Goal: Find specific page/section: Find specific page/section

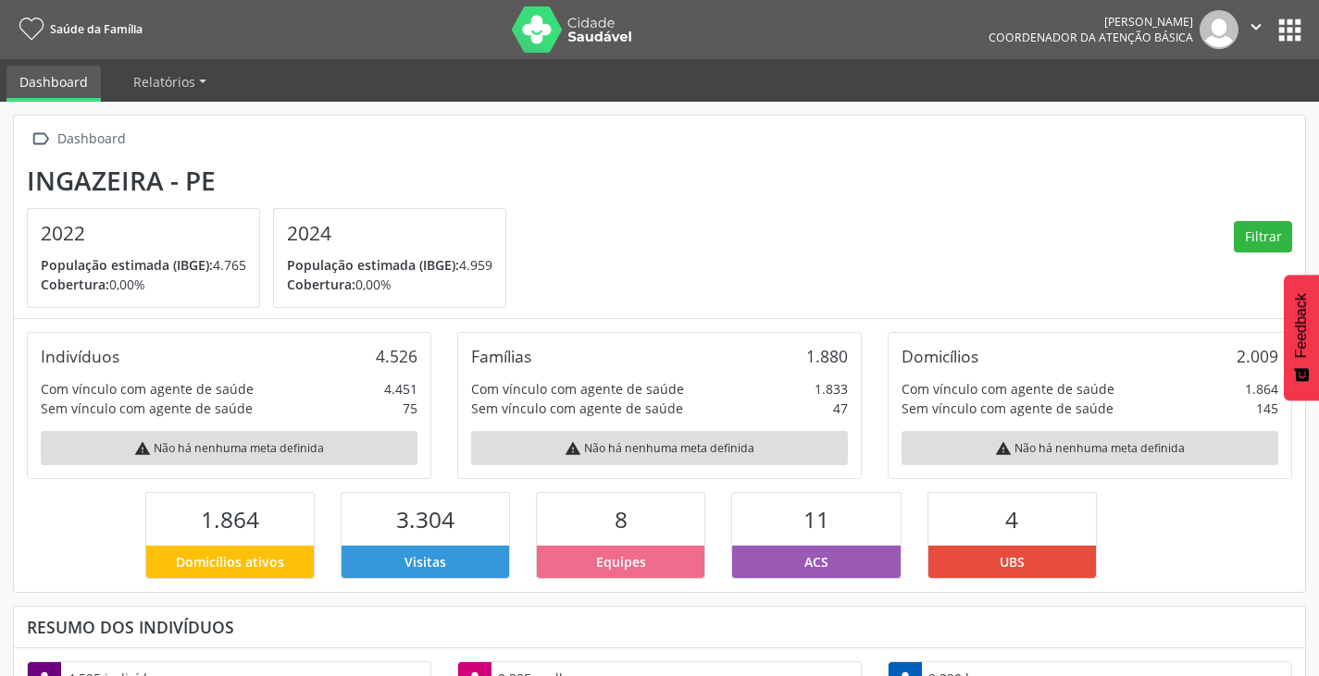
click at [1290, 18] on button "apps" at bounding box center [1289, 30] width 32 height 32
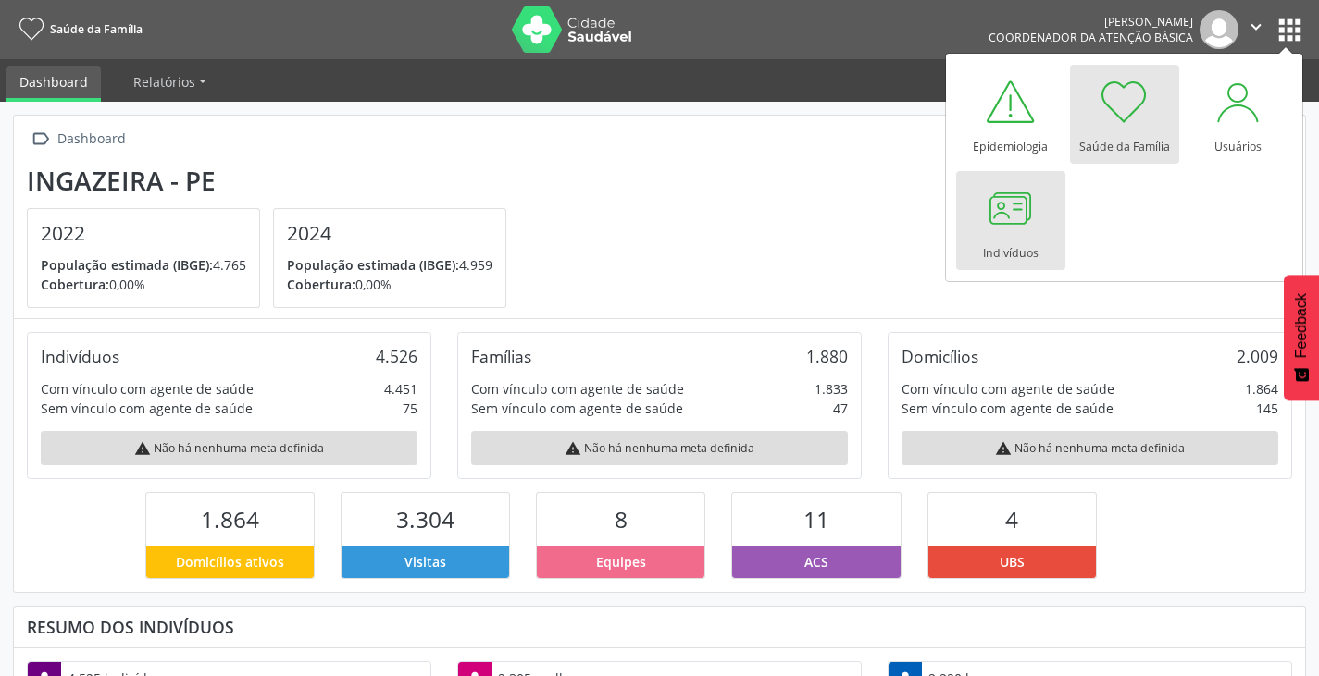
click at [1031, 233] on div at bounding box center [1011, 208] width 56 height 56
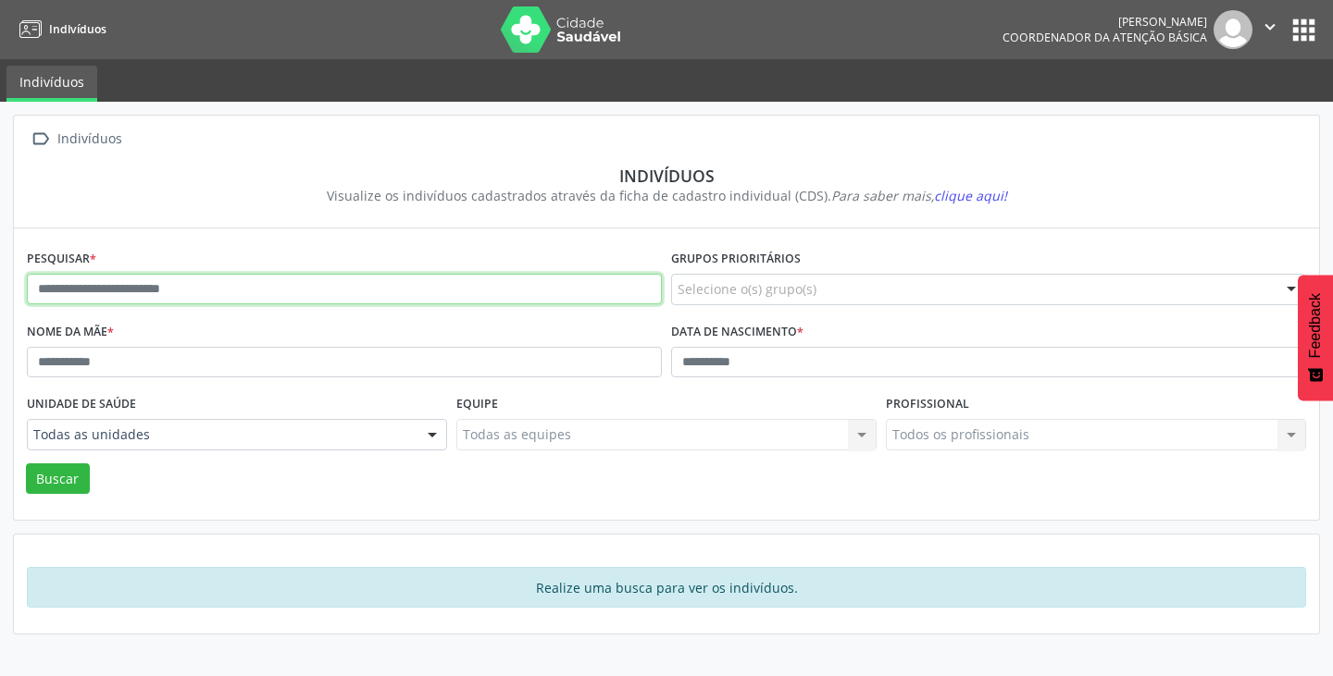
click at [167, 291] on input "text" at bounding box center [344, 289] width 635 height 31
type input "*"
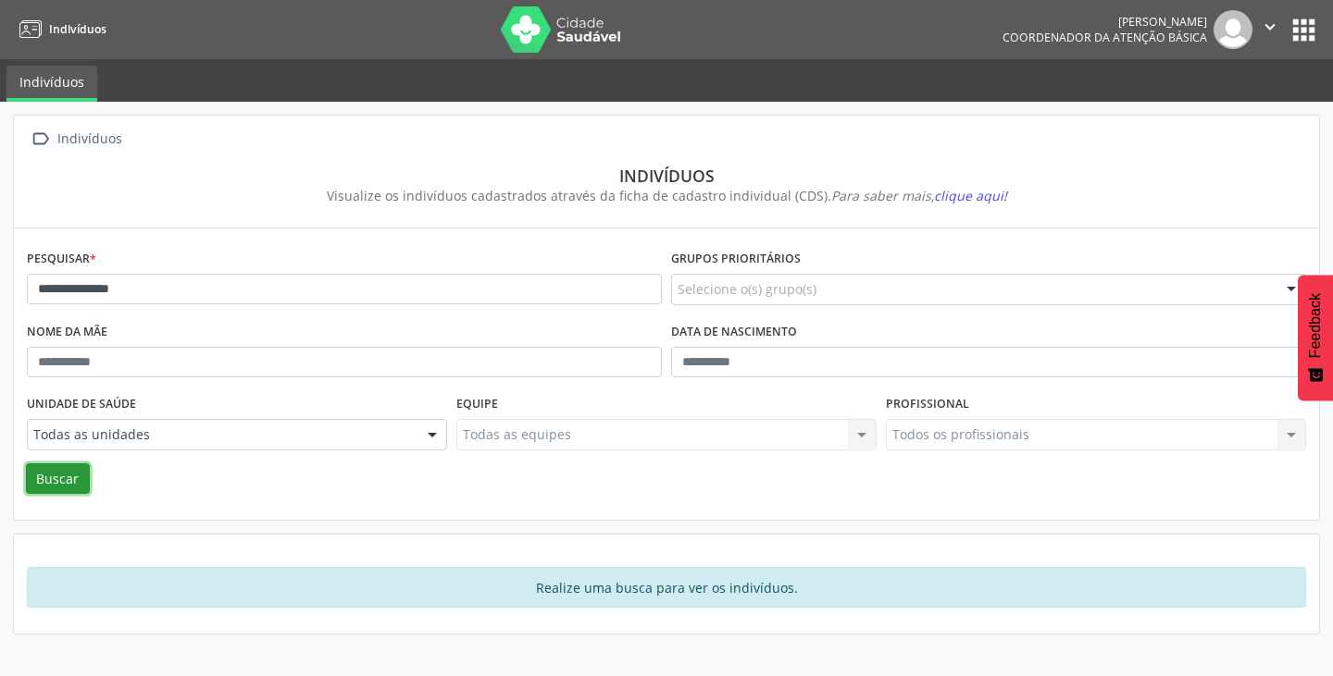
click at [57, 483] on button "Buscar" at bounding box center [58, 479] width 64 height 31
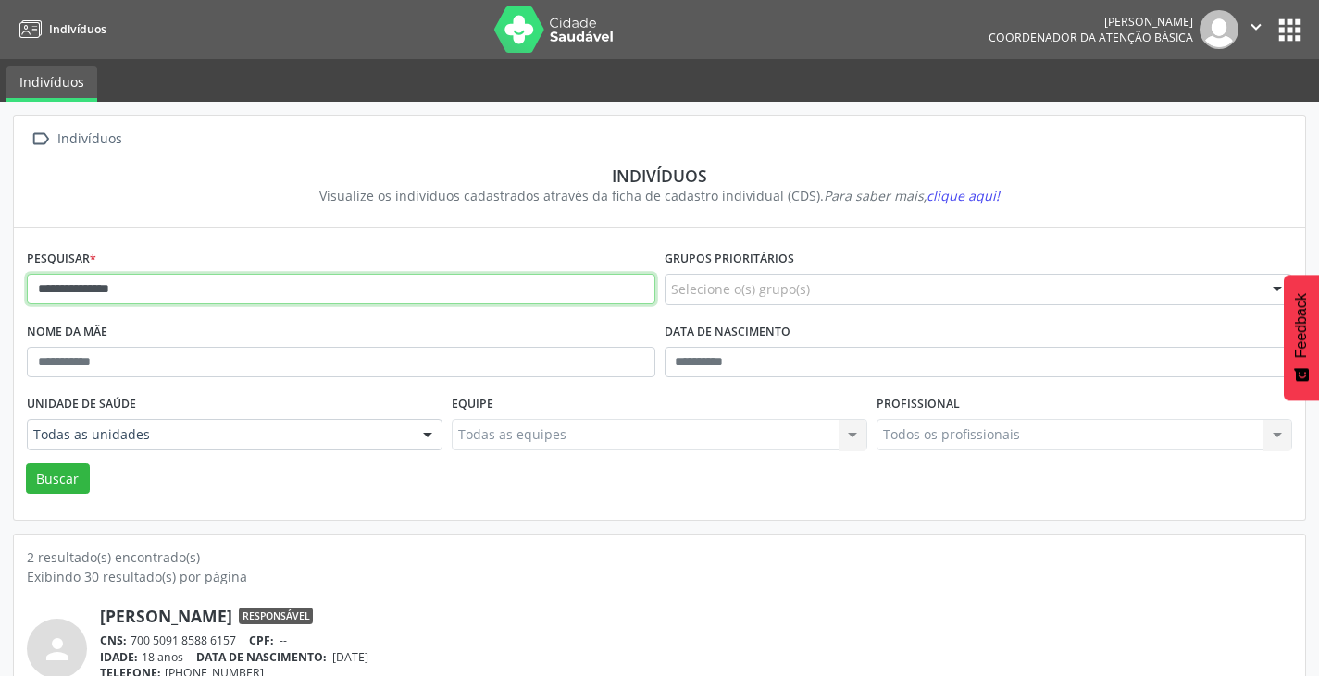
click at [160, 294] on input "**********" at bounding box center [341, 289] width 628 height 31
type input "*"
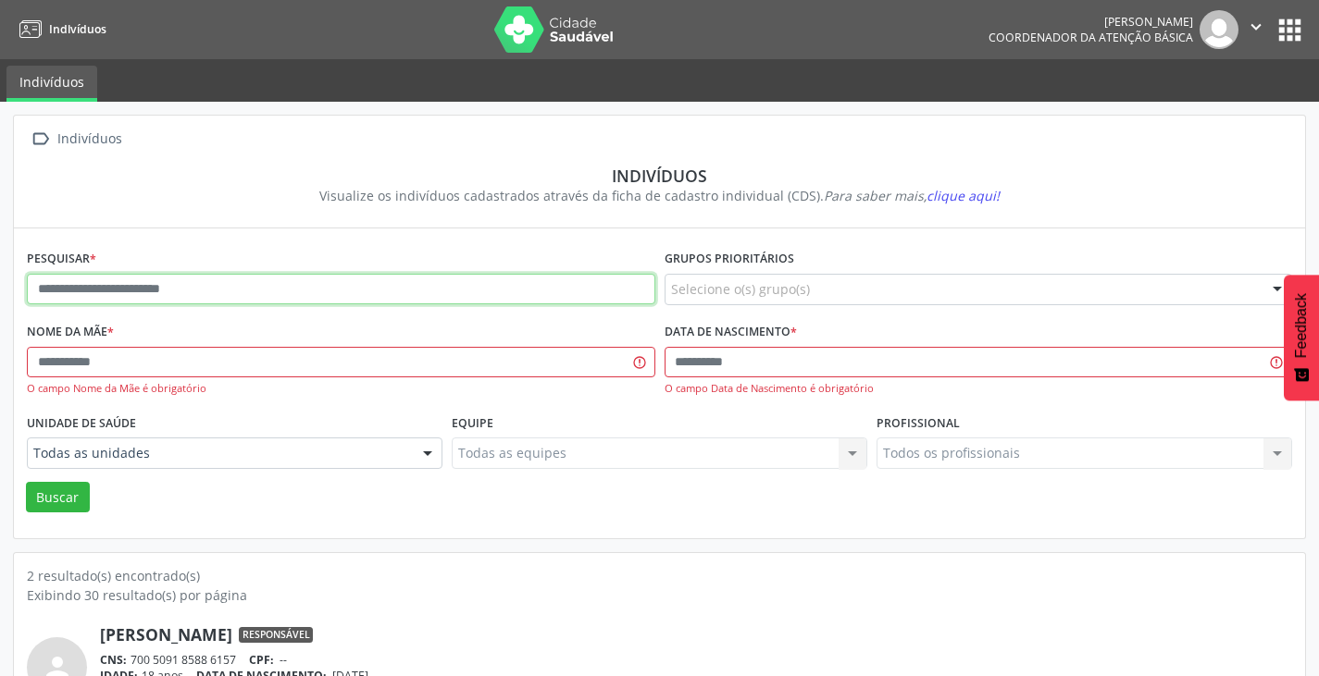
click at [249, 286] on input "text" at bounding box center [341, 289] width 628 height 31
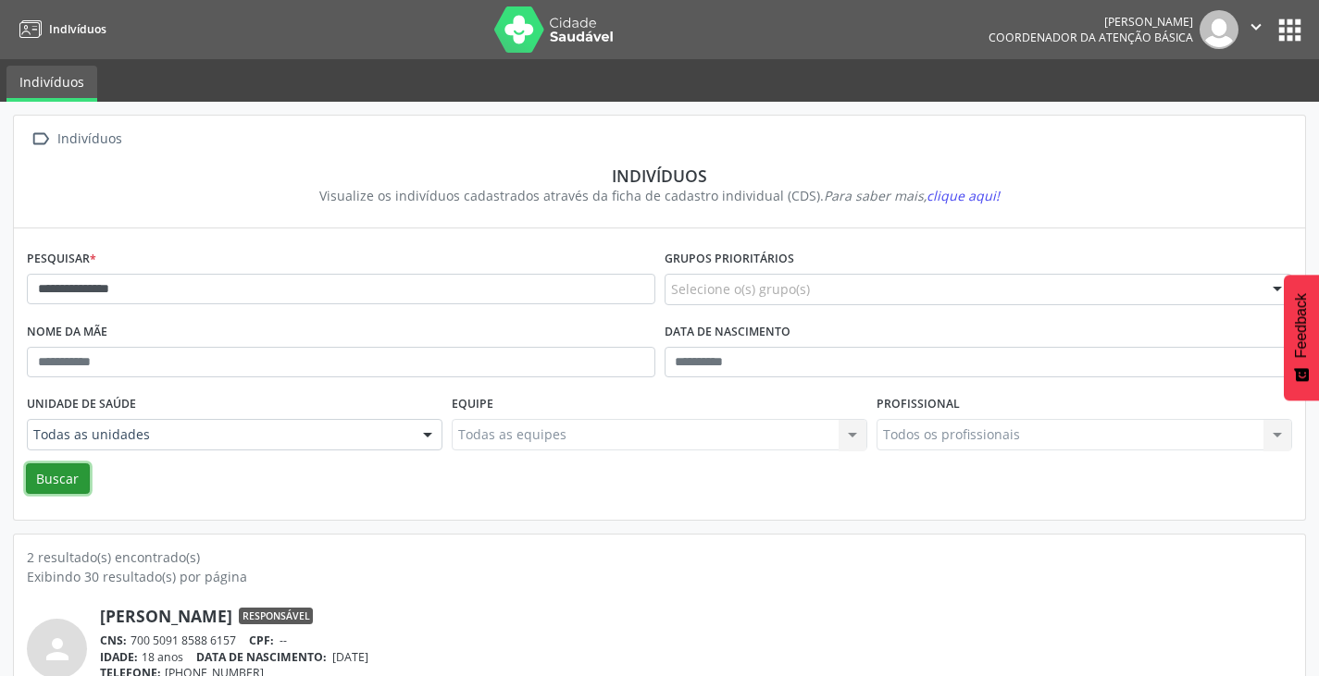
click at [50, 487] on button "Buscar" at bounding box center [58, 479] width 64 height 31
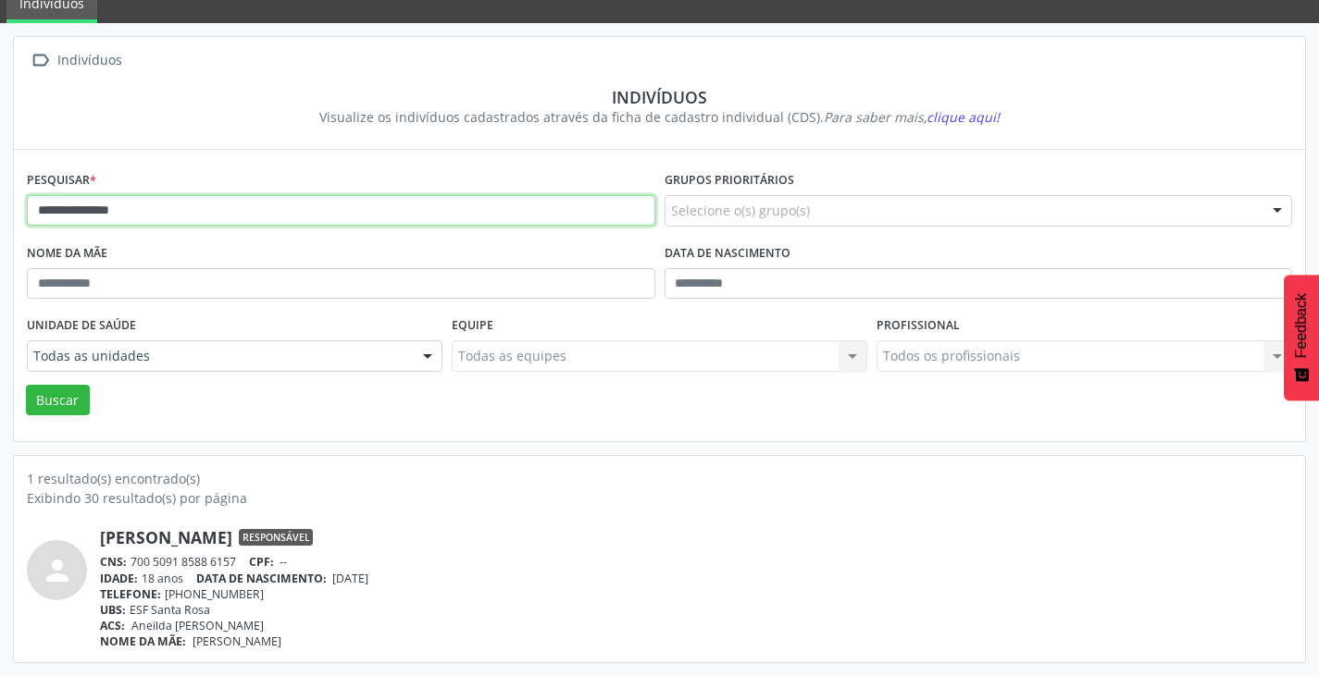
click at [155, 204] on input "**********" at bounding box center [341, 210] width 628 height 31
type input "*"
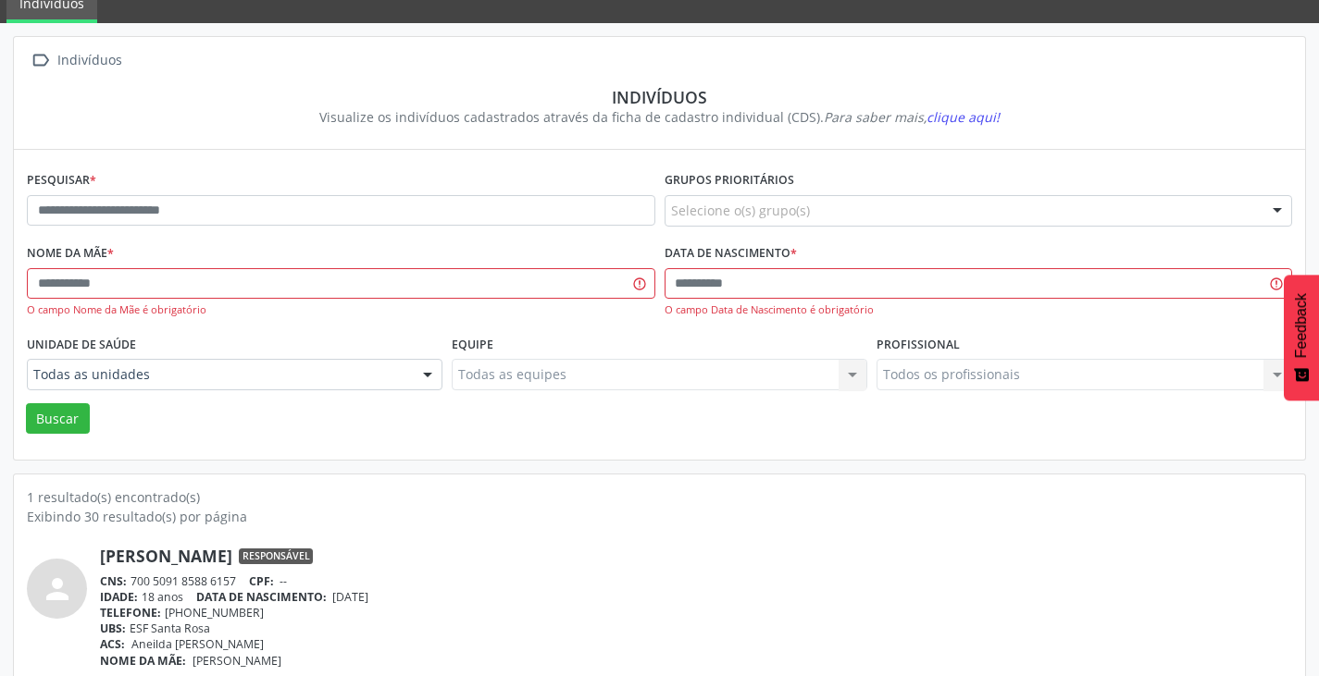
click at [179, 564] on link "[PERSON_NAME]" at bounding box center [166, 556] width 132 height 20
click at [242, 200] on input "text" at bounding box center [341, 210] width 628 height 31
type input "**********"
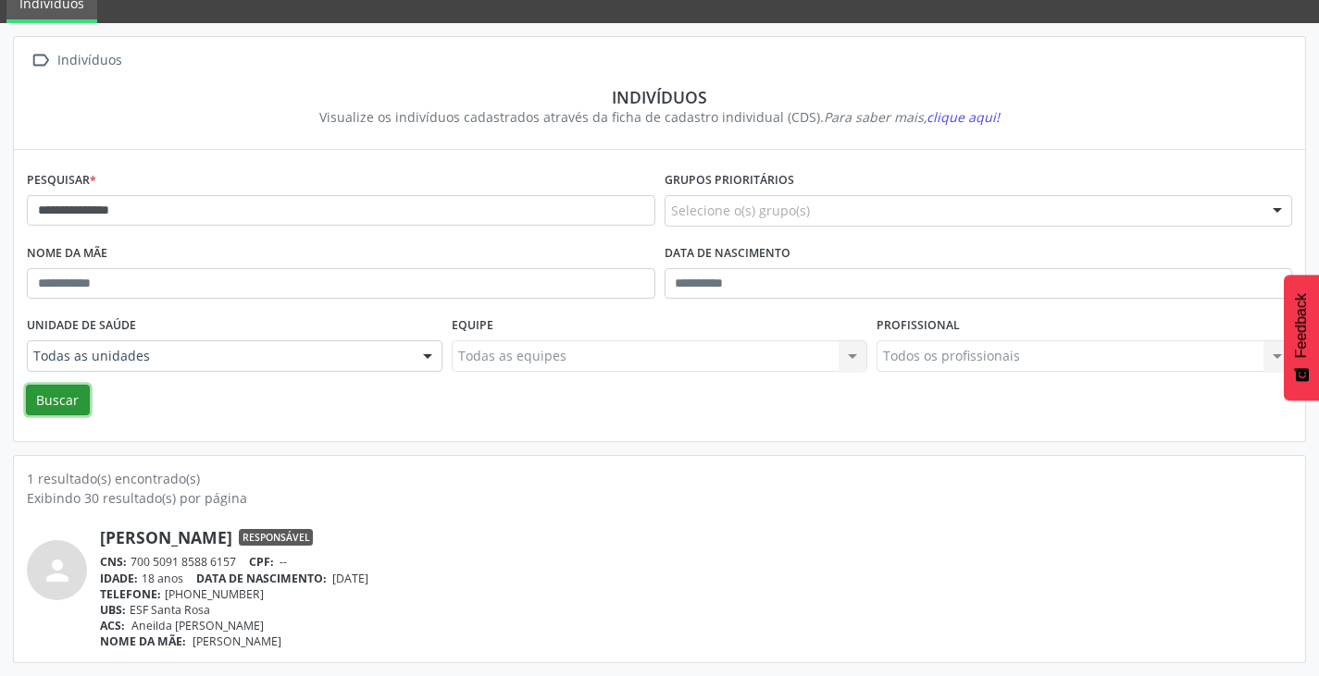
click at [63, 398] on button "Buscar" at bounding box center [58, 400] width 64 height 31
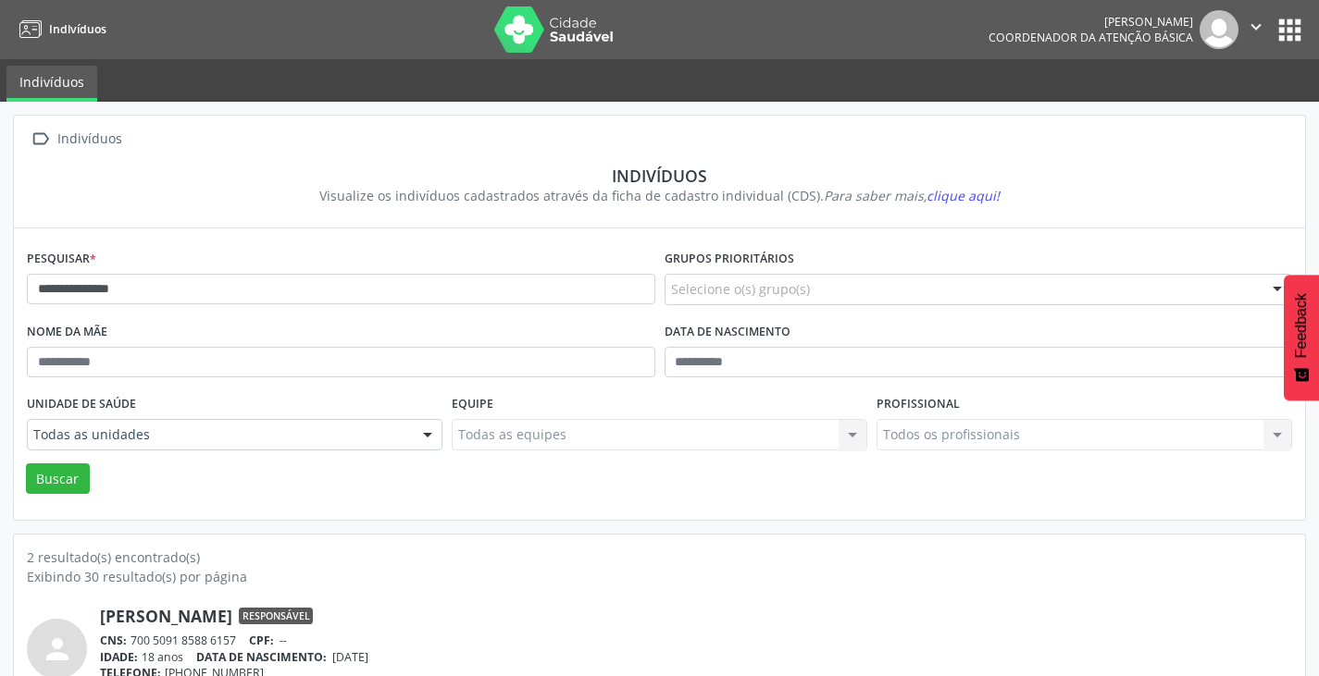
scroll to position [242, 0]
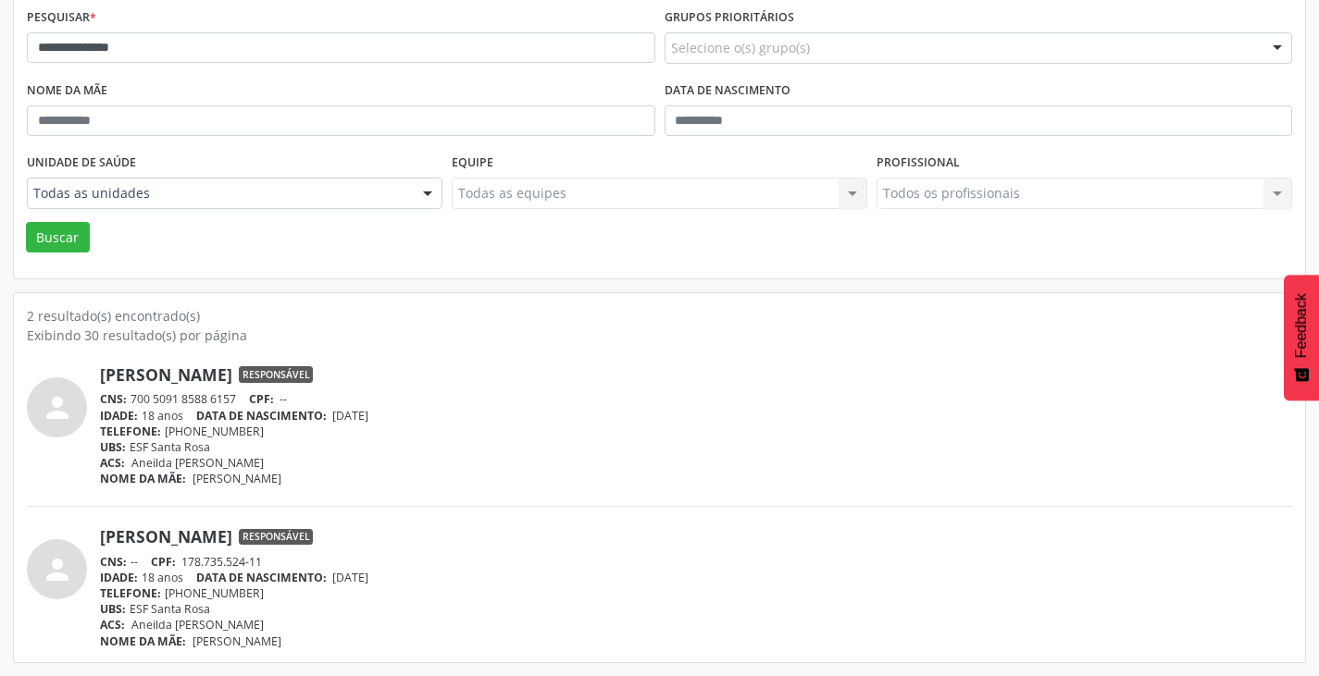
click at [201, 378] on link "[PERSON_NAME]" at bounding box center [166, 375] width 132 height 20
click at [313, 378] on span "Responsável" at bounding box center [276, 374] width 74 height 17
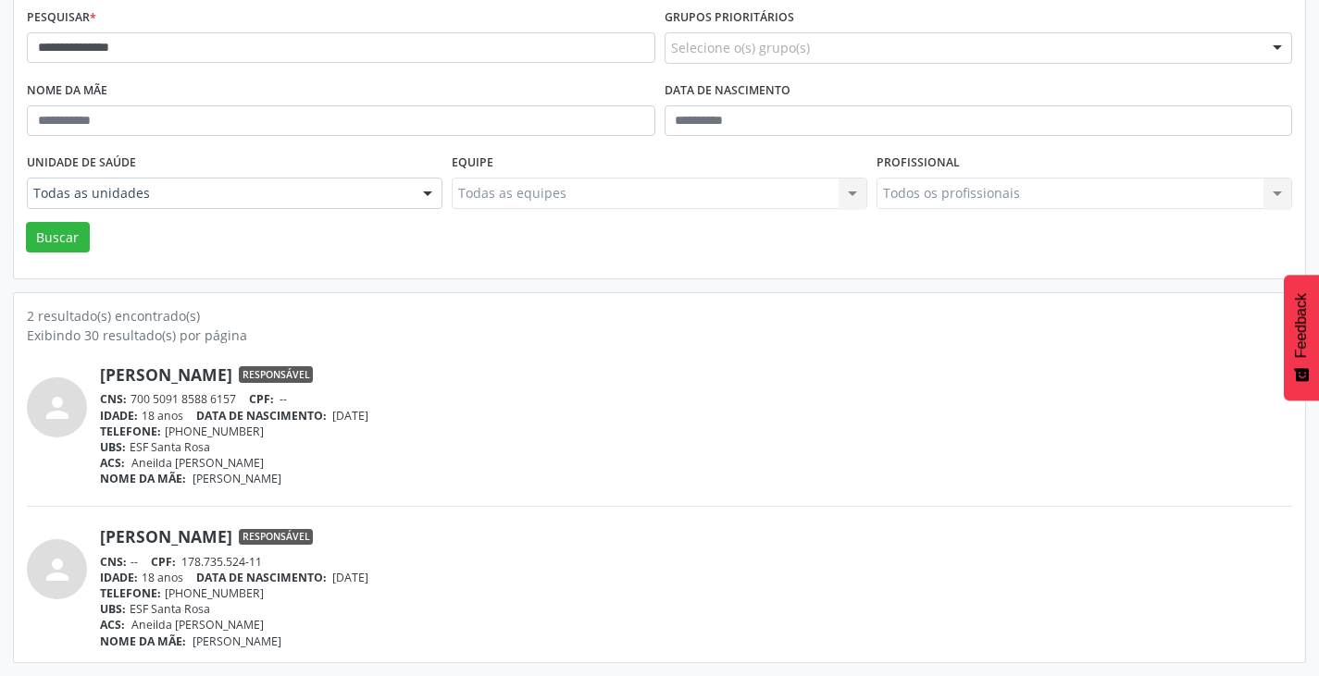
click at [313, 378] on span "Responsável" at bounding box center [276, 374] width 74 height 17
click at [232, 374] on link "Lorena Gabriele Melo Silva" at bounding box center [166, 375] width 132 height 20
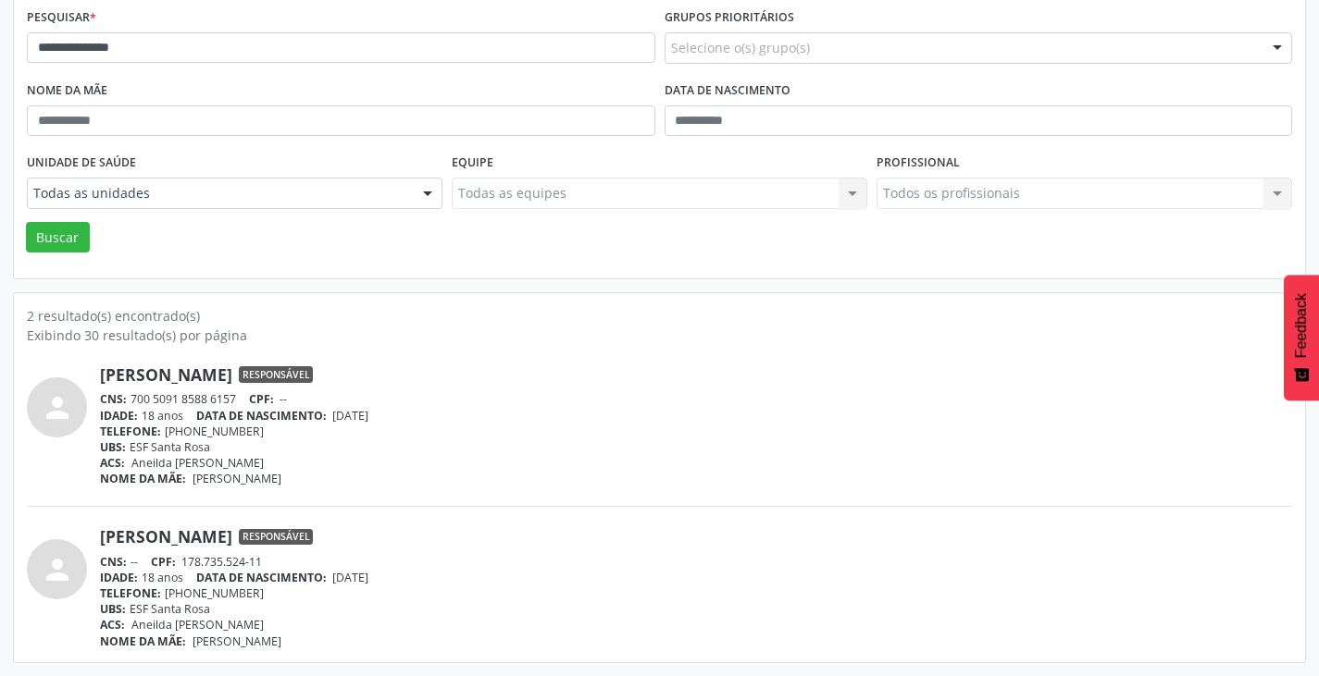
click at [232, 547] on link "Lorena Gabriele Melo Silva" at bounding box center [166, 537] width 132 height 20
click at [232, 545] on link "Lorena Gabriele Melo Silva" at bounding box center [166, 537] width 132 height 20
click at [156, 386] on div "Lorena Gabriele Melo Silva Responsável CNS: 700 5091 8588 6157 CPF: -- IDADE: 1…" at bounding box center [696, 426] width 1192 height 122
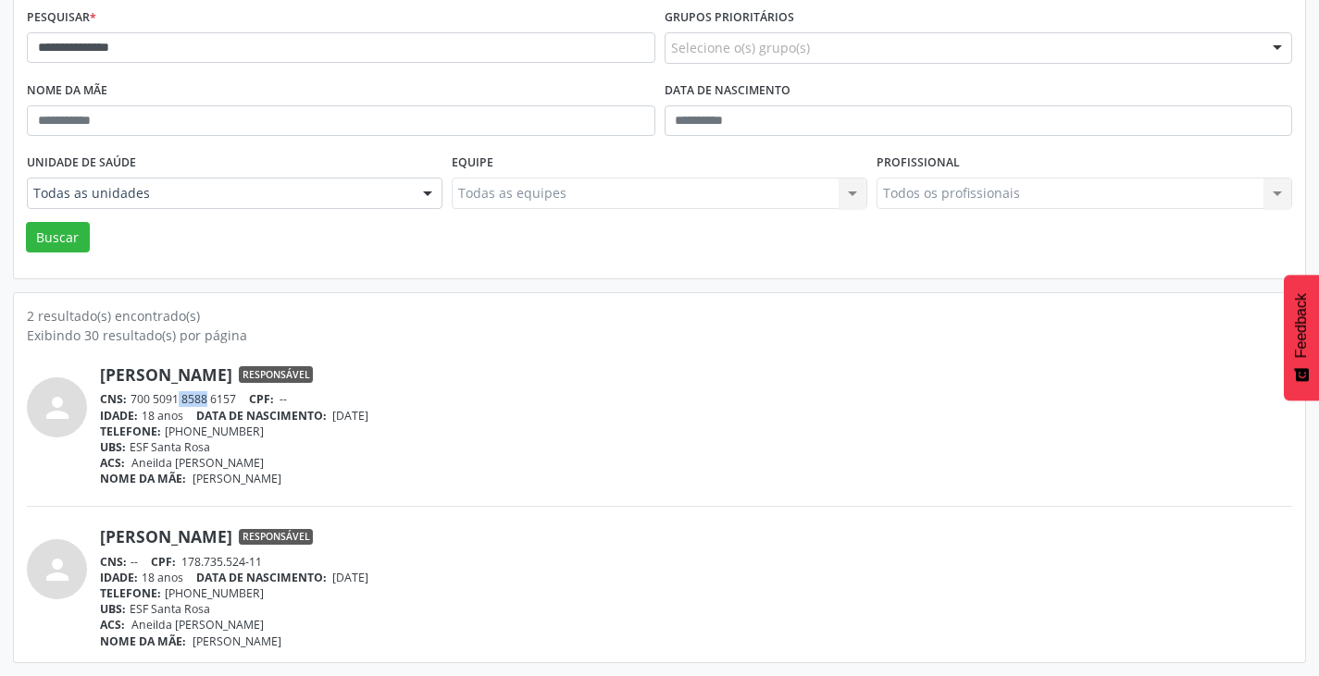
click at [156, 386] on div "Lorena Gabriele Melo Silva Responsável CNS: 700 5091 8588 6157 CPF: -- IDADE: 1…" at bounding box center [696, 426] width 1192 height 122
click at [155, 387] on div "Lorena Gabriele Melo Silva Responsável CNS: 700 5091 8588 6157 CPF: -- IDADE: 1…" at bounding box center [696, 426] width 1192 height 122
click at [155, 391] on div "CNS: 700 5091 8588 6157 CPF: --" at bounding box center [696, 399] width 1192 height 16
click at [140, 378] on link "Lorena Gabriele Melo Silva" at bounding box center [166, 375] width 132 height 20
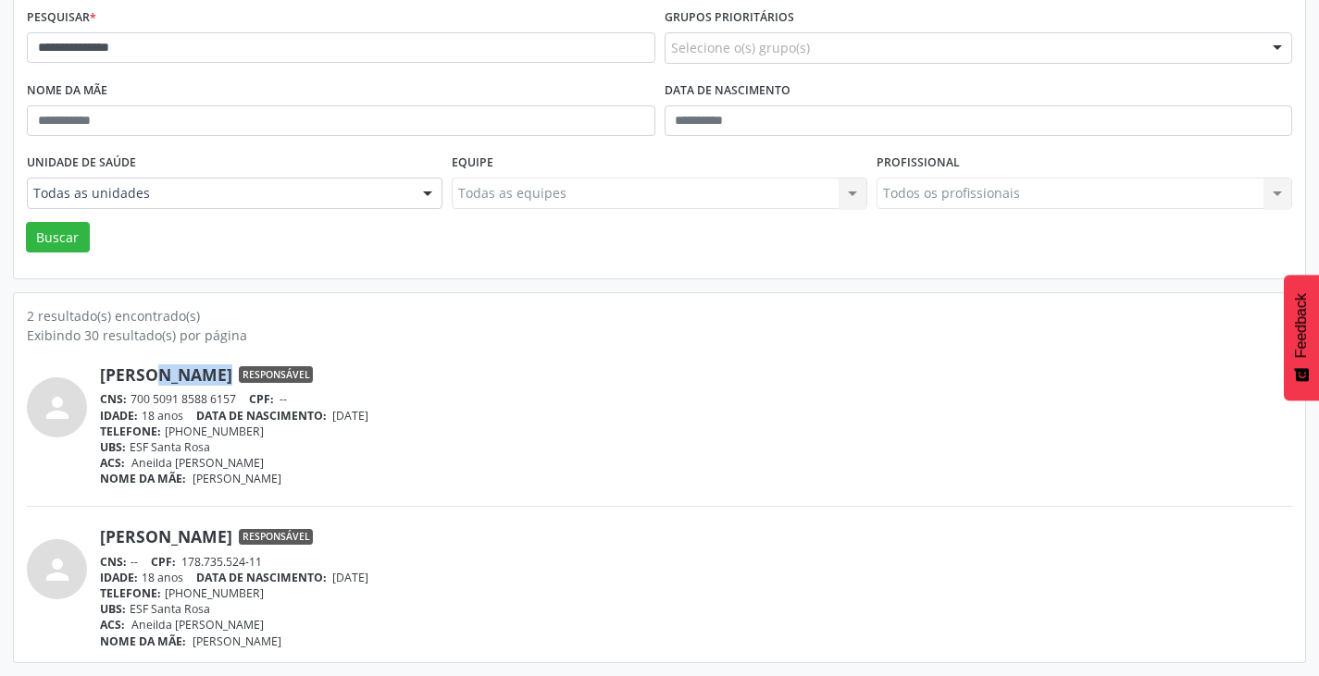
click at [140, 378] on link "Lorena Gabriele Melo Silva" at bounding box center [166, 375] width 132 height 20
click at [65, 231] on button "Buscar" at bounding box center [58, 237] width 64 height 31
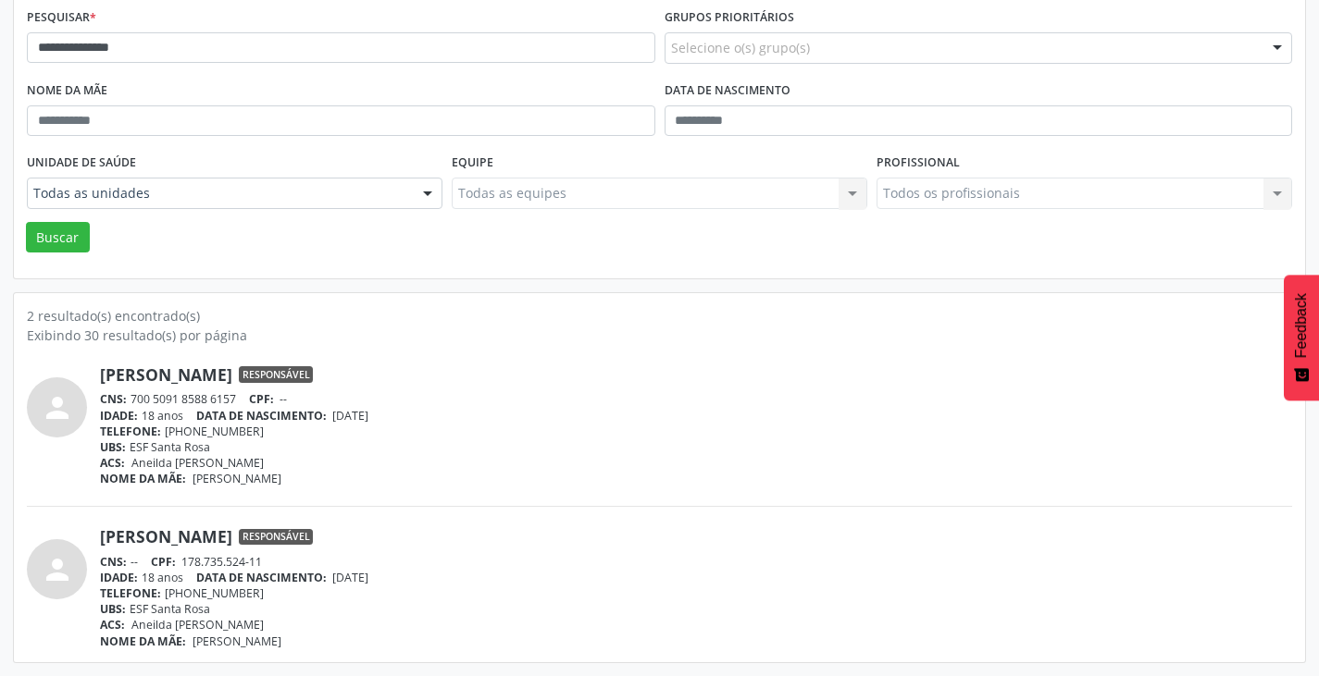
click at [214, 378] on link "Lorena Gabriele Melo Silva" at bounding box center [166, 375] width 132 height 20
click at [232, 378] on link "Lorena Gabriele Melo Silva" at bounding box center [166, 375] width 132 height 20
click at [313, 378] on span "Responsável" at bounding box center [276, 374] width 74 height 17
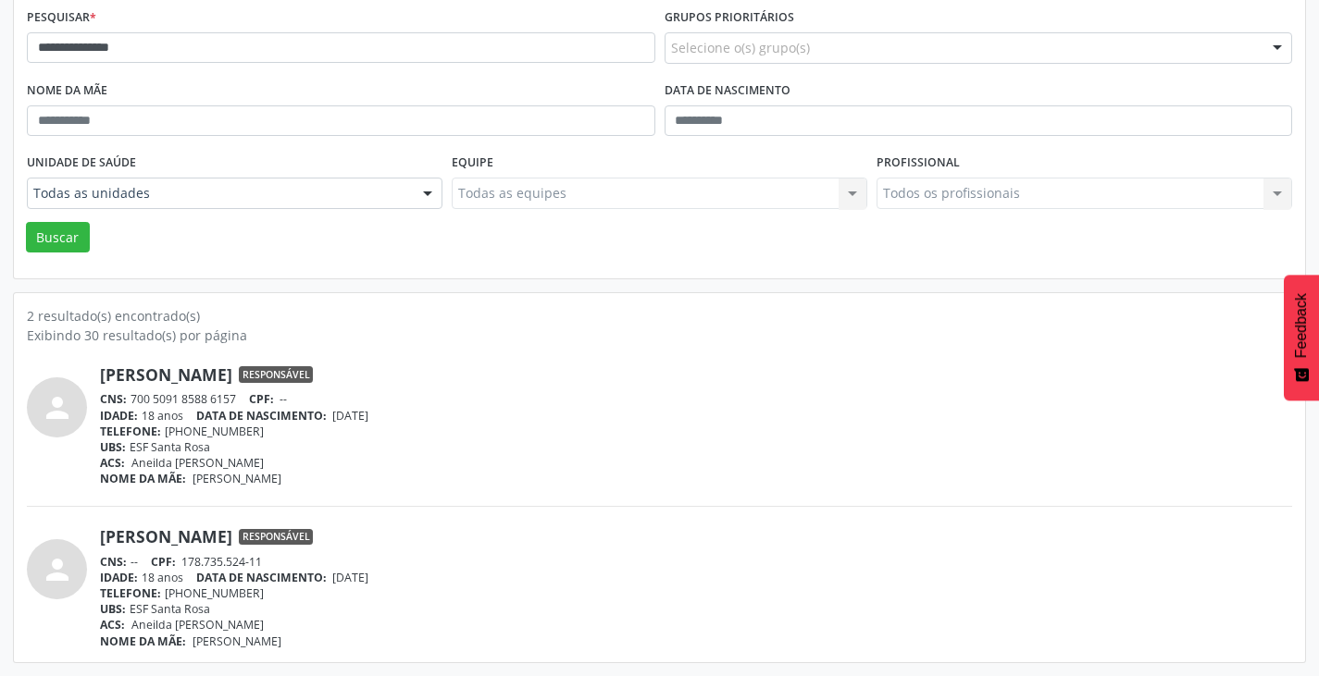
scroll to position [0, 0]
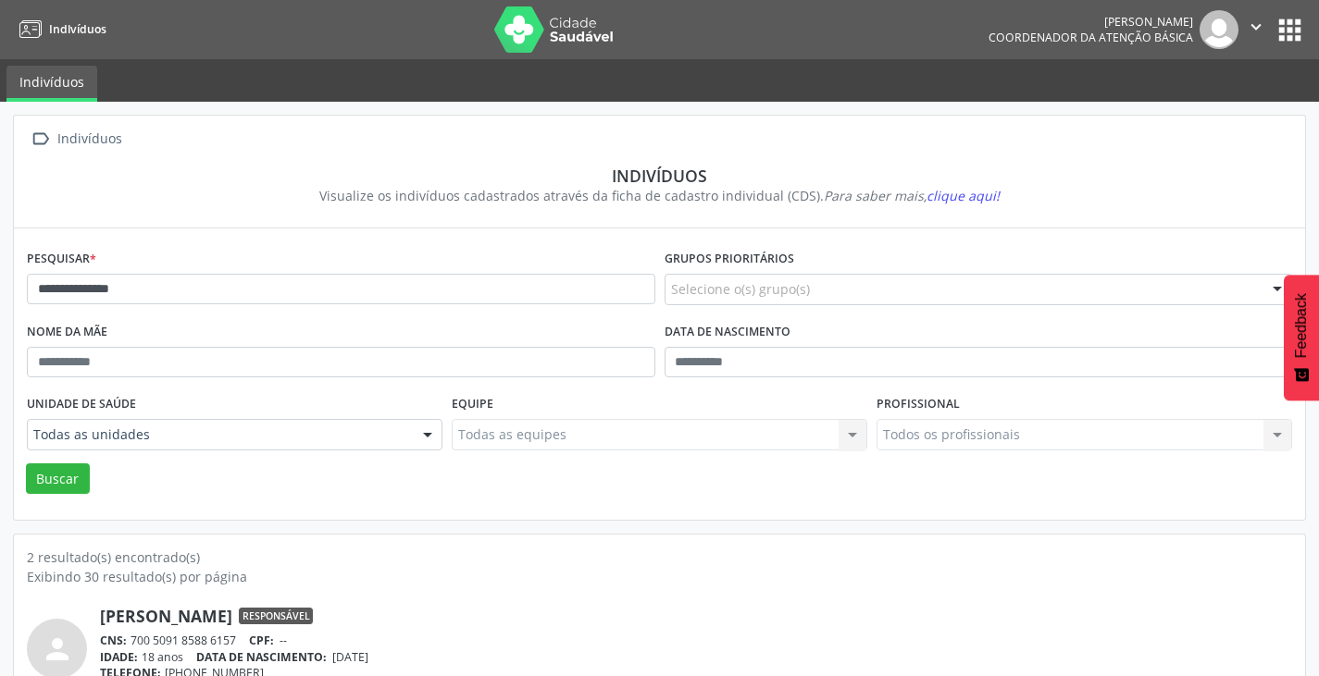
click at [1275, 31] on button "apps" at bounding box center [1289, 30] width 32 height 32
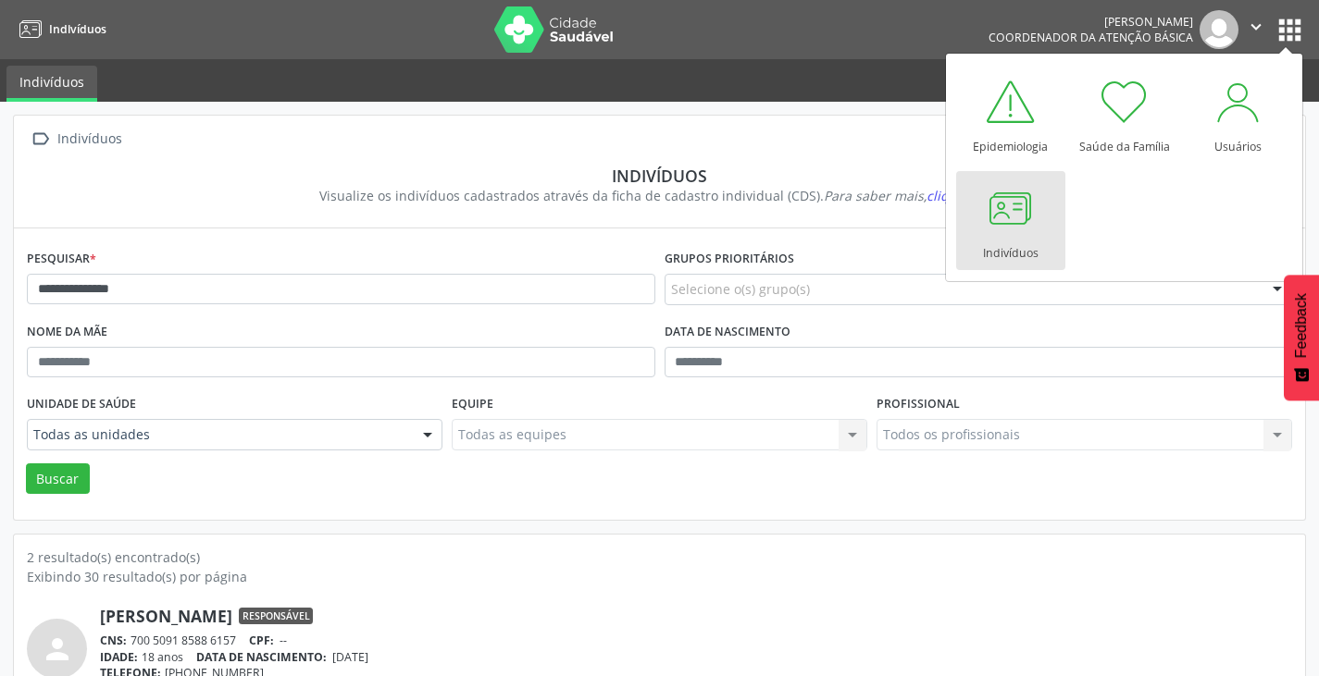
click at [964, 235] on link "Indivíduos" at bounding box center [1010, 220] width 109 height 99
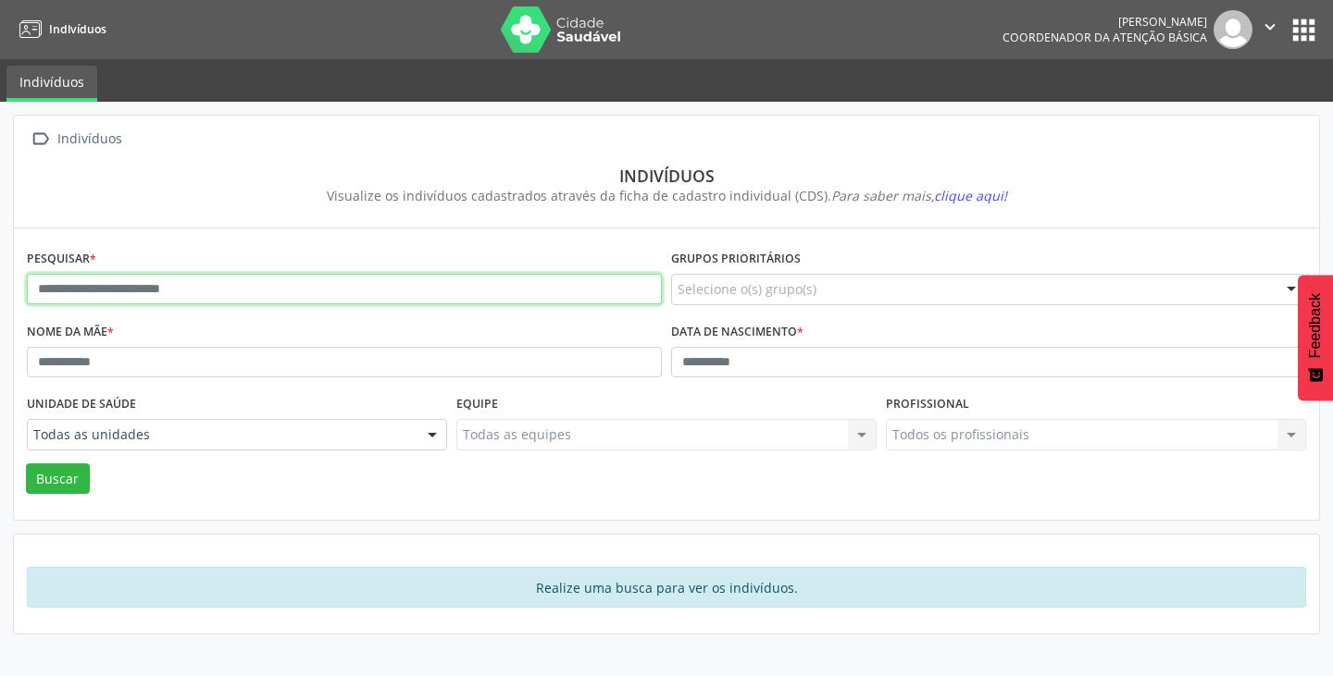
click at [193, 291] on input "text" at bounding box center [344, 289] width 635 height 31
type input "**********"
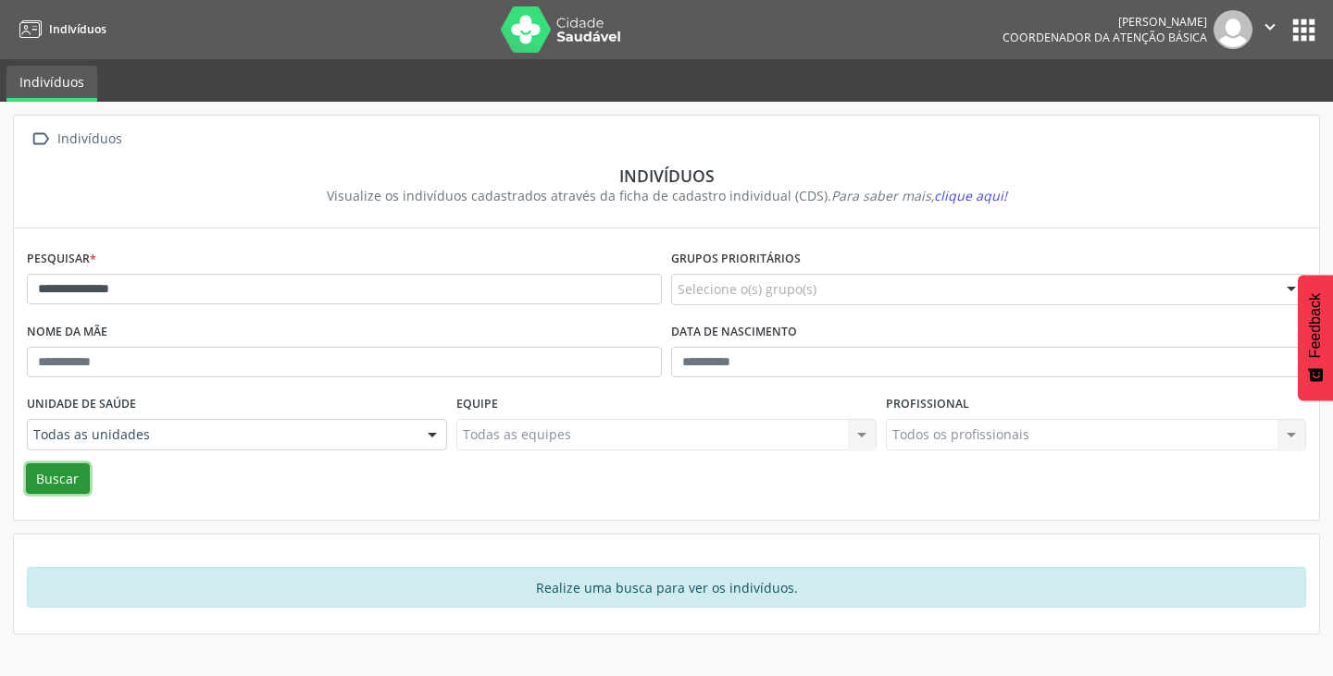
click at [32, 478] on button "Buscar" at bounding box center [58, 479] width 64 height 31
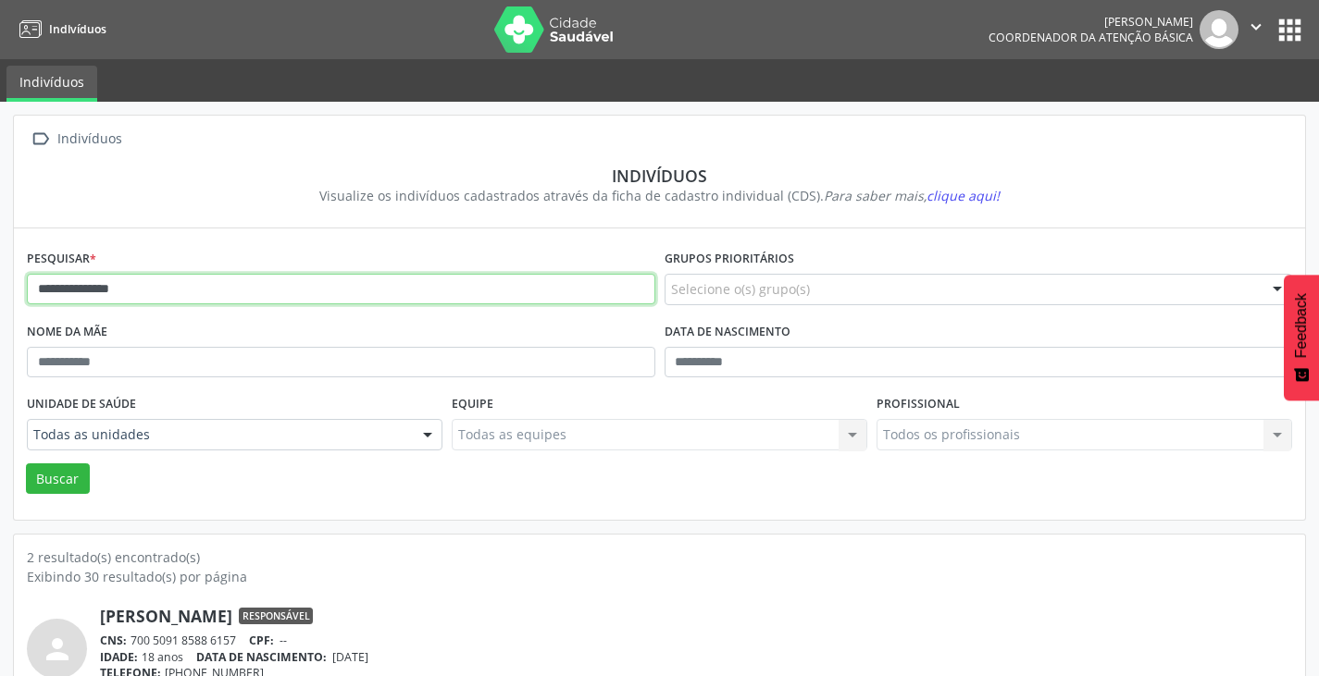
click at [155, 298] on input "**********" at bounding box center [341, 289] width 628 height 31
click at [137, 298] on input "**********" at bounding box center [341, 289] width 628 height 31
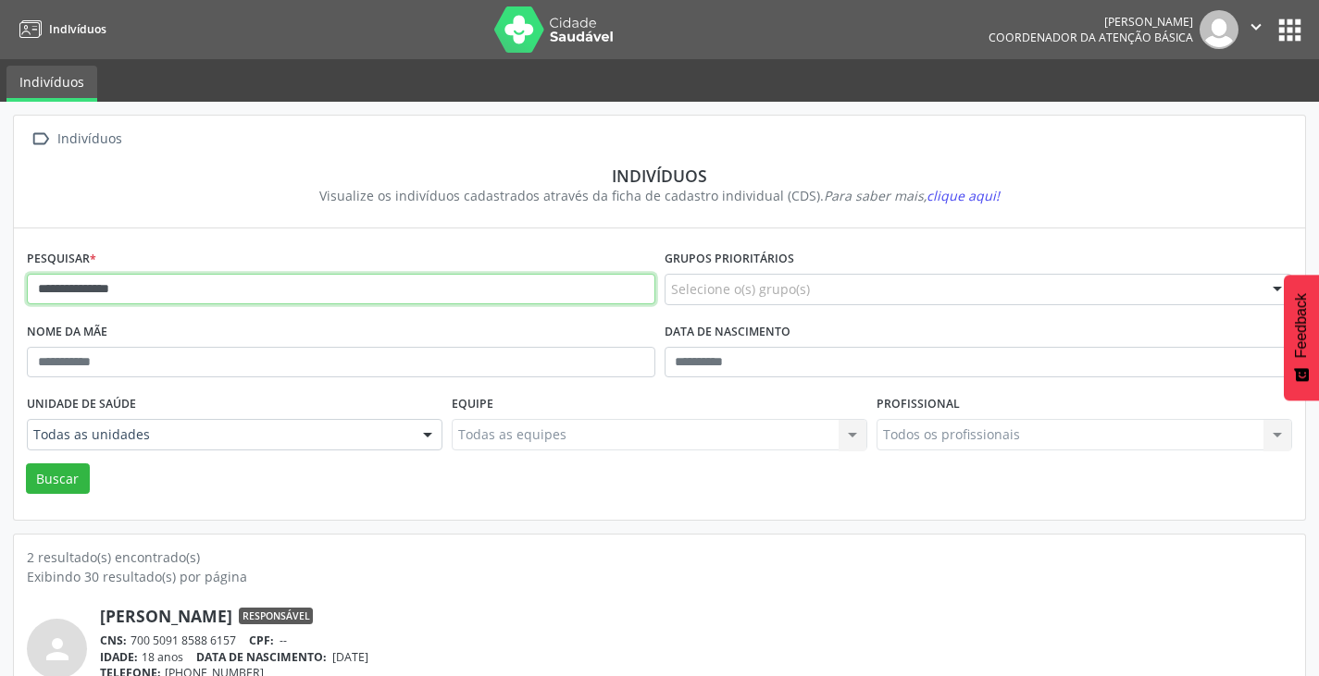
click at [137, 298] on input "**********" at bounding box center [341, 289] width 628 height 31
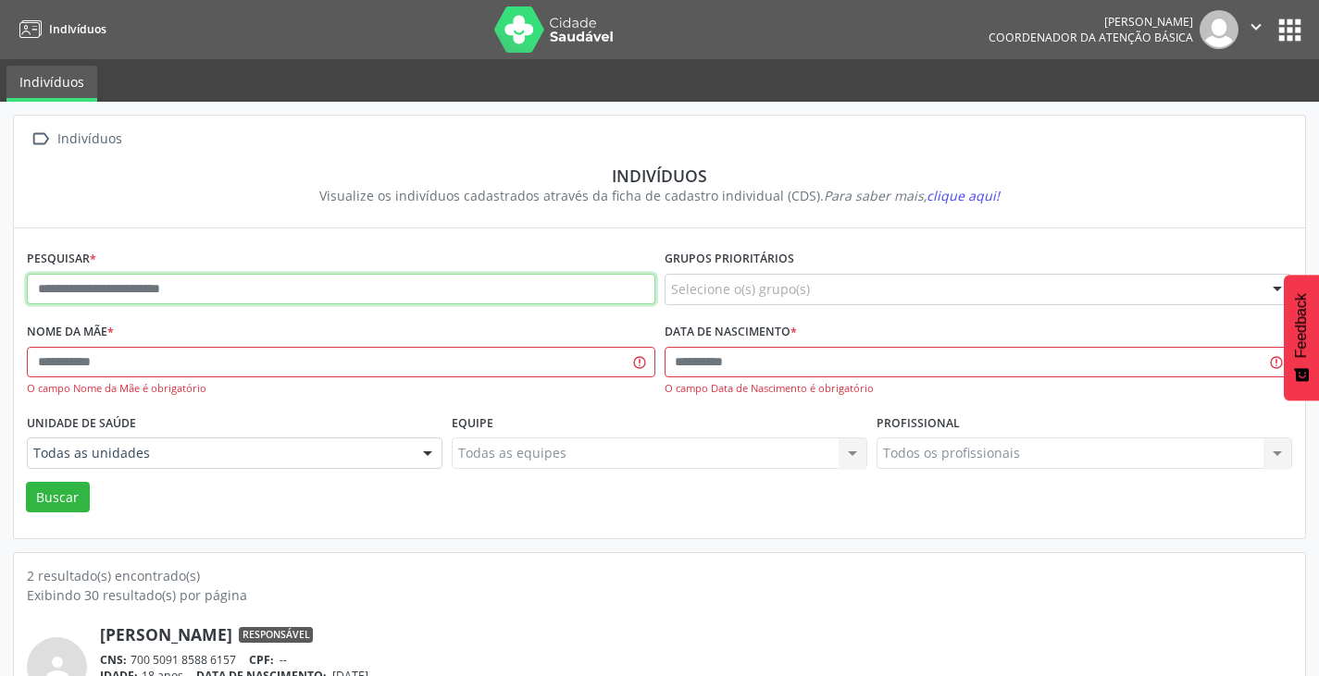
click at [147, 293] on input "text" at bounding box center [341, 289] width 628 height 31
click at [260, 295] on input "text" at bounding box center [341, 289] width 628 height 31
click at [355, 304] on input "text" at bounding box center [341, 289] width 628 height 31
click at [354, 304] on input "text" at bounding box center [341, 289] width 628 height 31
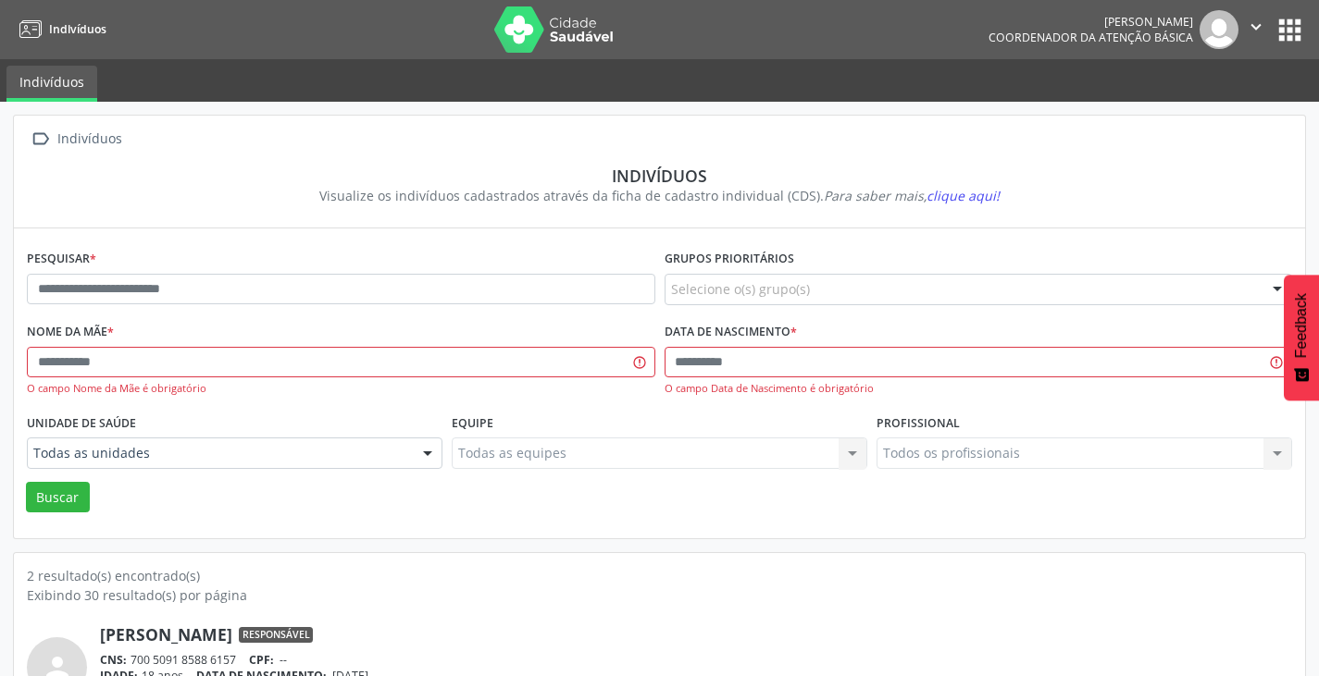
click at [33, 91] on link "Indivíduos" at bounding box center [51, 84] width 91 height 36
drag, startPoint x: 1282, startPoint y: 18, endPoint x: 1275, endPoint y: 9, distance: 10.6
click at [1275, 9] on nav "Indivíduos [PERSON_NAME] Coordenador da Atenção Básica  Configurações Sair apps" at bounding box center [659, 29] width 1319 height 59
click at [1296, 25] on button "apps" at bounding box center [1289, 30] width 32 height 32
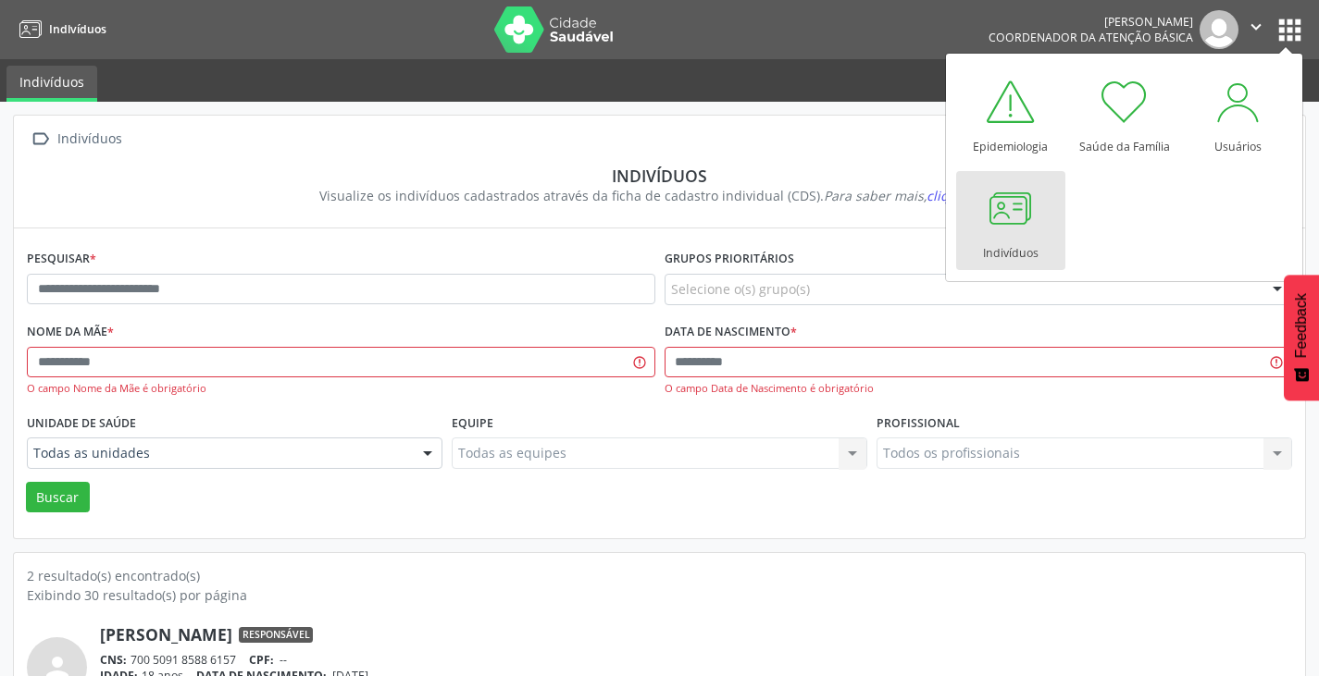
click at [1013, 234] on div at bounding box center [1011, 208] width 56 height 56
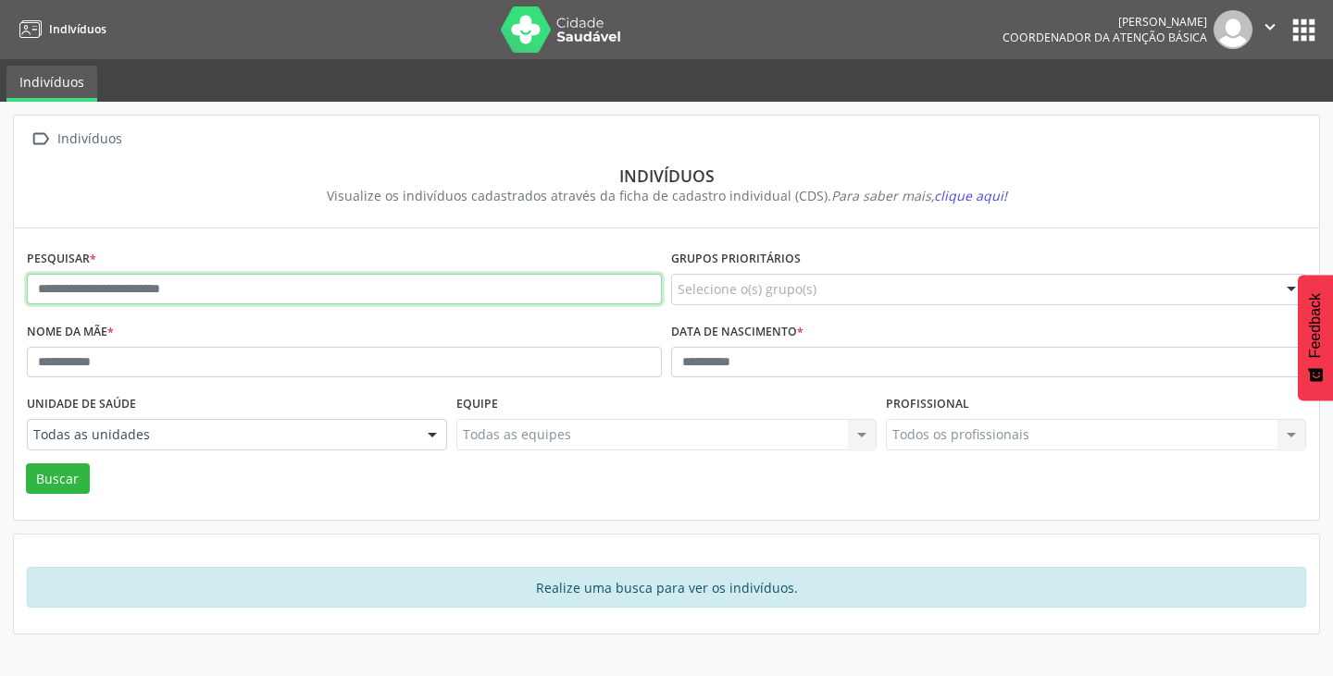
click at [174, 292] on input "text" at bounding box center [344, 289] width 635 height 31
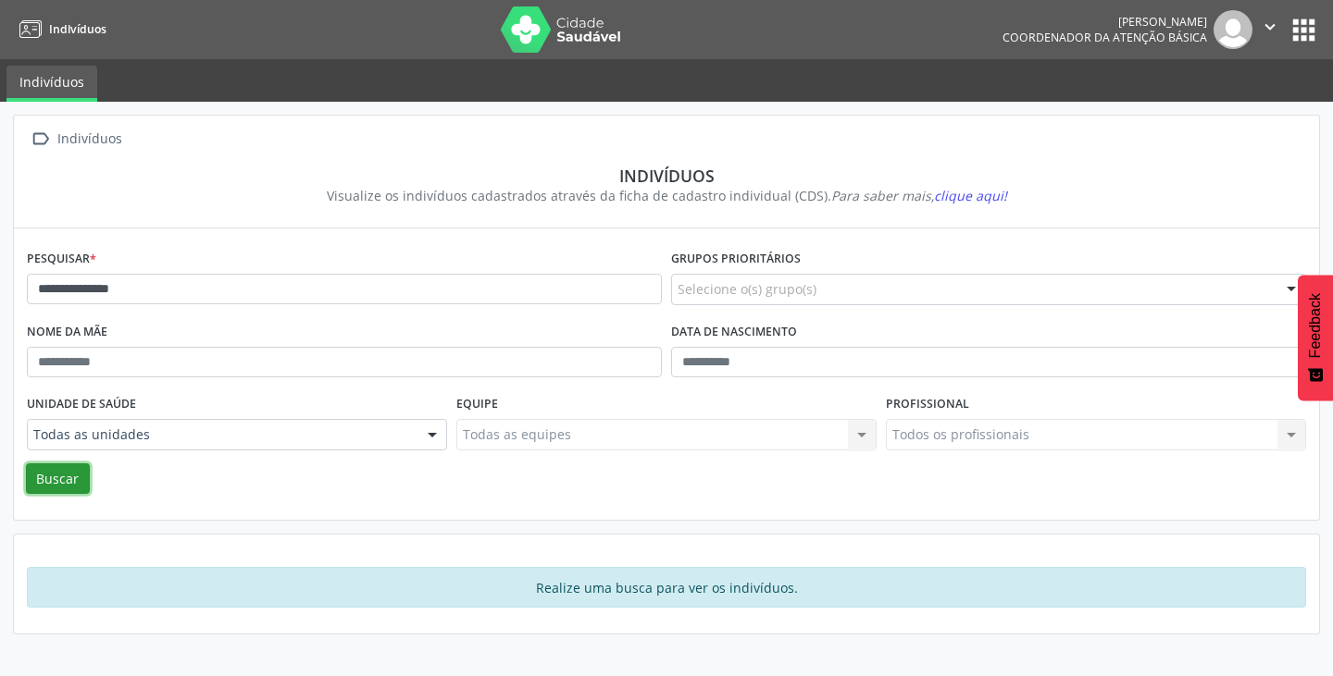
click at [41, 485] on button "Buscar" at bounding box center [58, 479] width 64 height 31
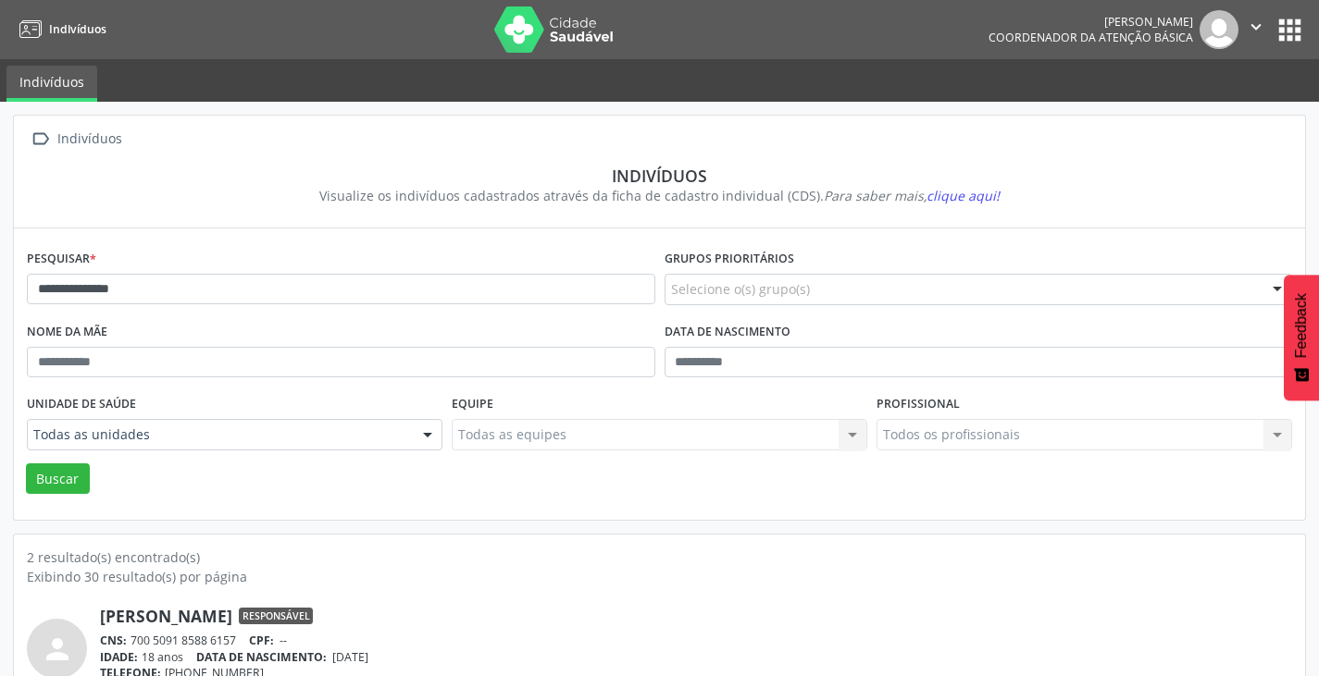
scroll to position [242, 0]
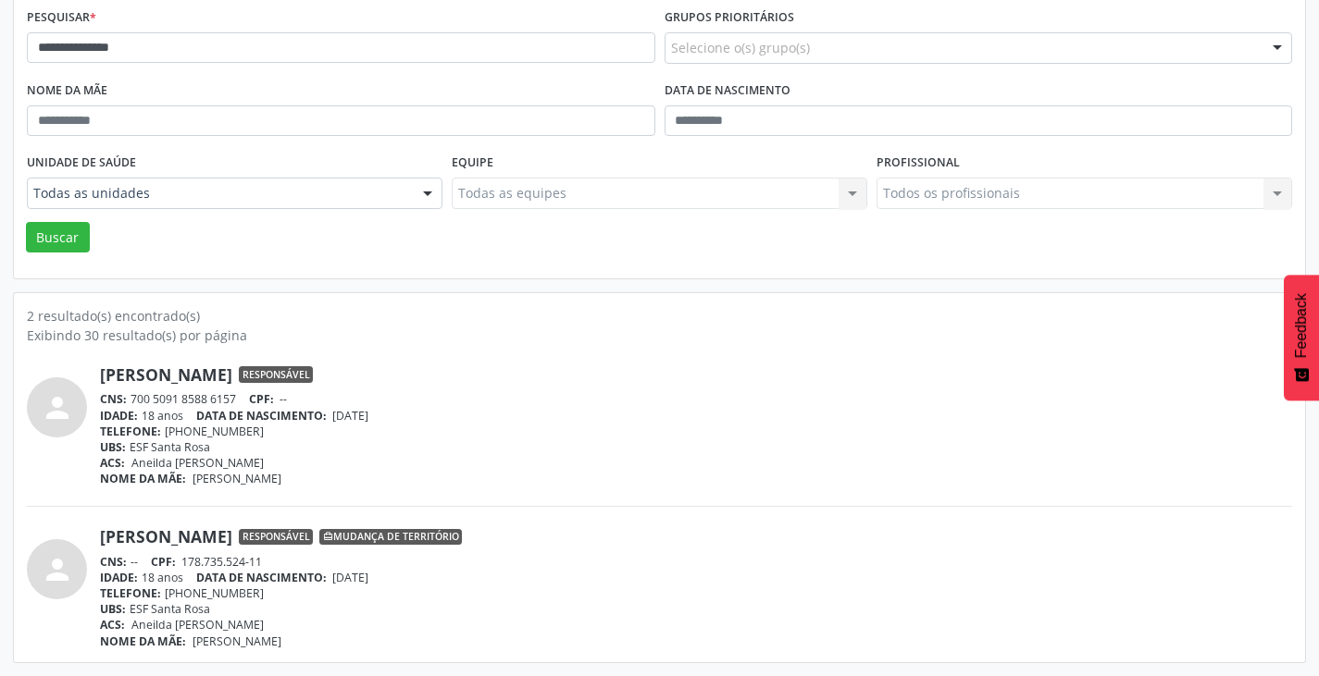
click at [178, 541] on link "[PERSON_NAME]" at bounding box center [166, 537] width 132 height 20
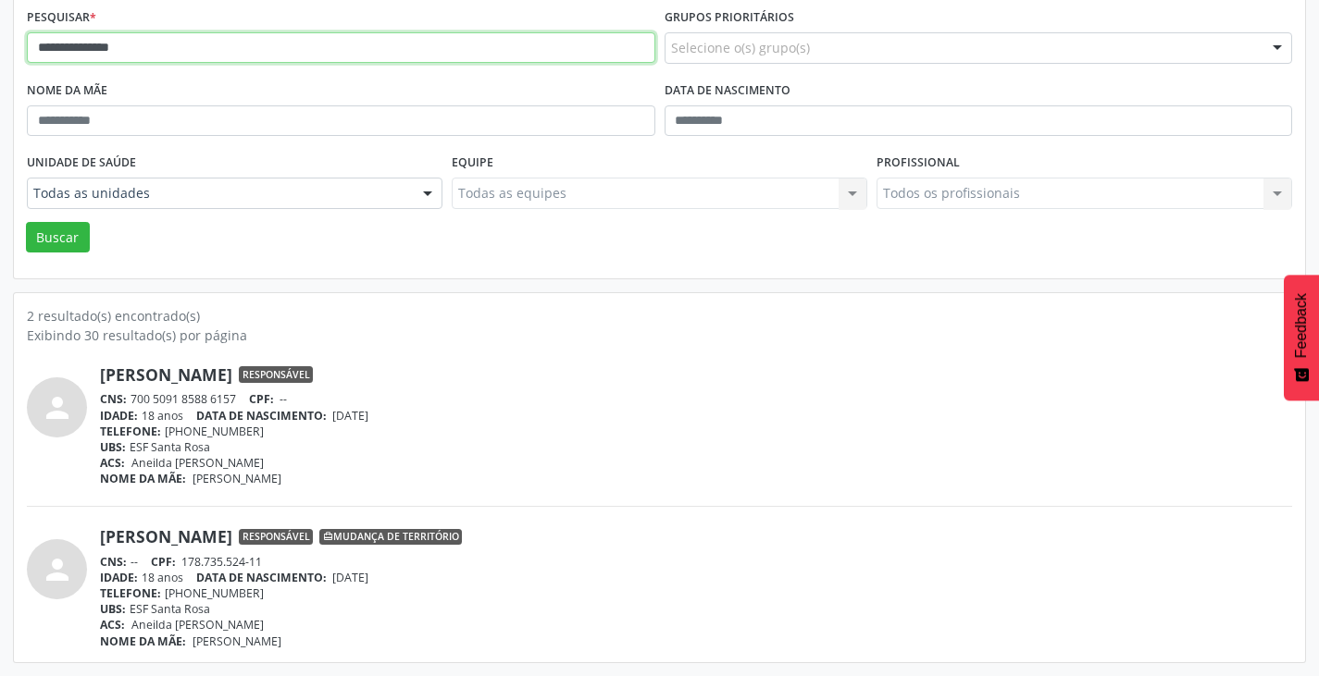
click at [181, 52] on input "**********" at bounding box center [341, 47] width 628 height 31
type input "**"
